Goal: Task Accomplishment & Management: Use online tool/utility

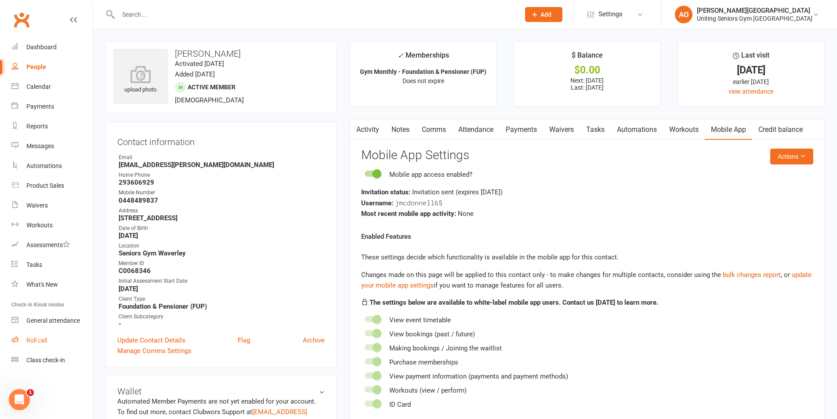
click at [29, 341] on div "Roll call" at bounding box center [36, 340] width 21 height 7
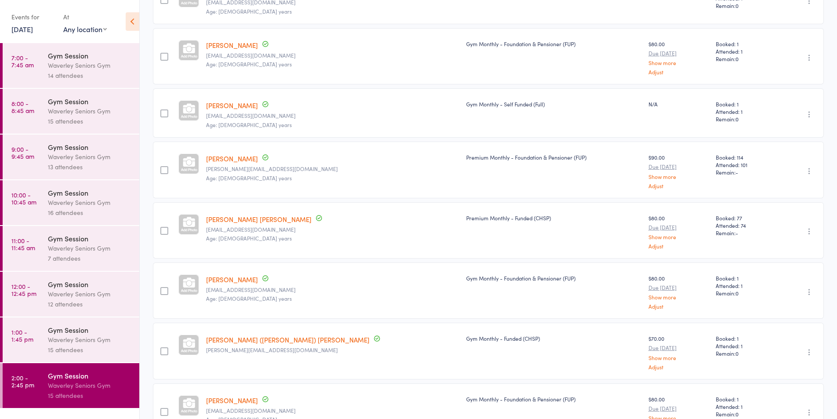
scroll to position [471, 0]
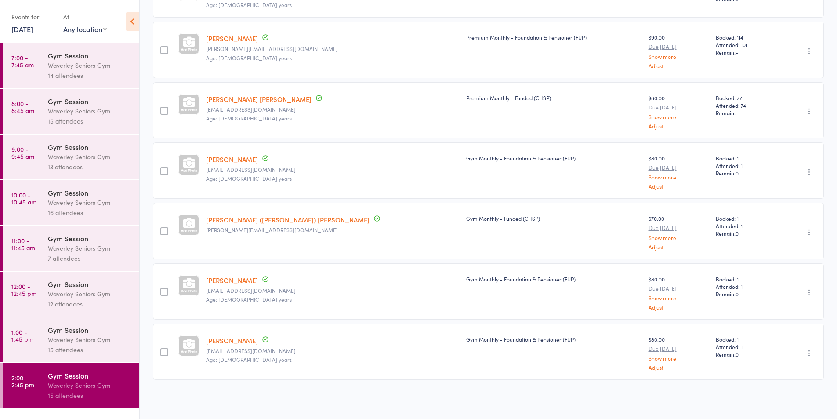
click at [22, 380] on time "2:00 - 2:45 pm" at bounding box center [22, 381] width 23 height 14
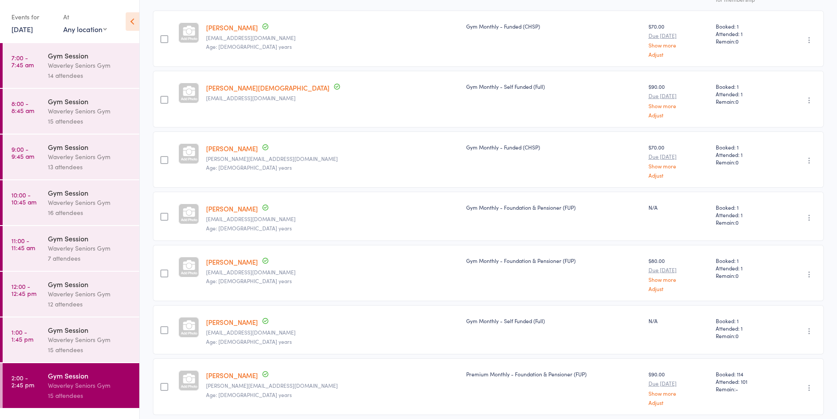
scroll to position [32, 0]
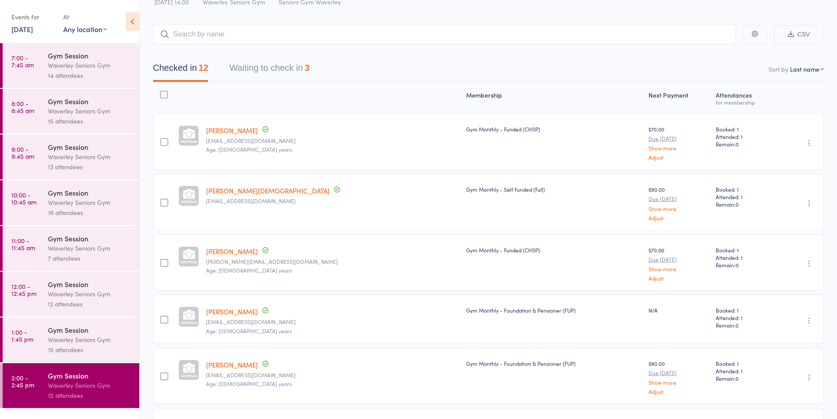
click at [253, 71] on button "Waiting to check in 3" at bounding box center [269, 69] width 80 height 23
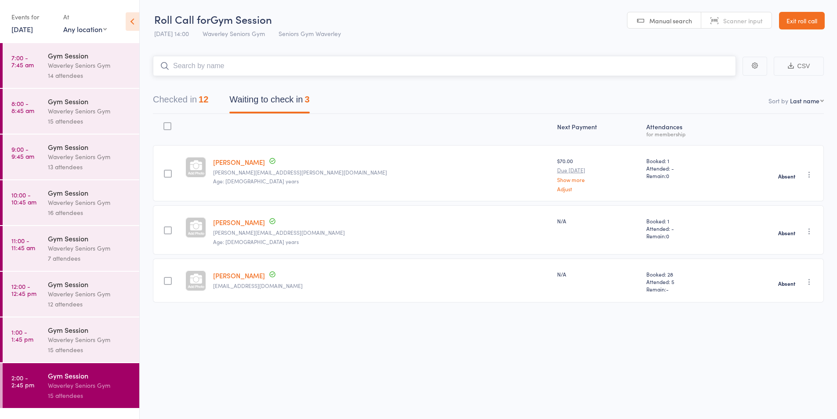
click at [187, 74] on input "search" at bounding box center [444, 66] width 583 height 20
click at [189, 96] on button "Checked in 12" at bounding box center [180, 101] width 55 height 23
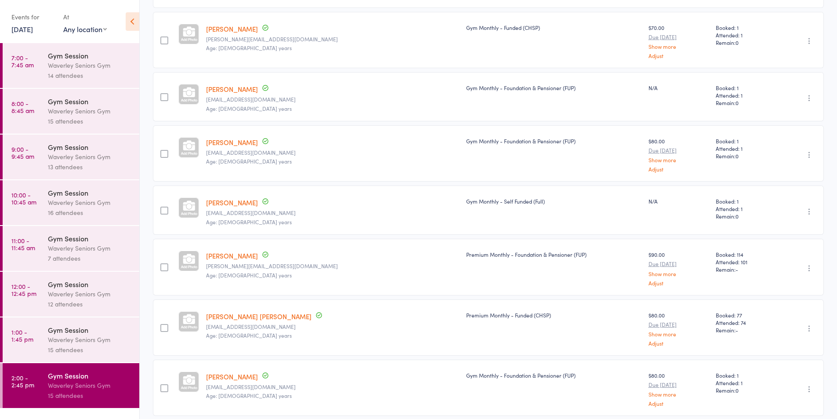
scroll to position [264, 0]
